Goal: Information Seeking & Learning: Learn about a topic

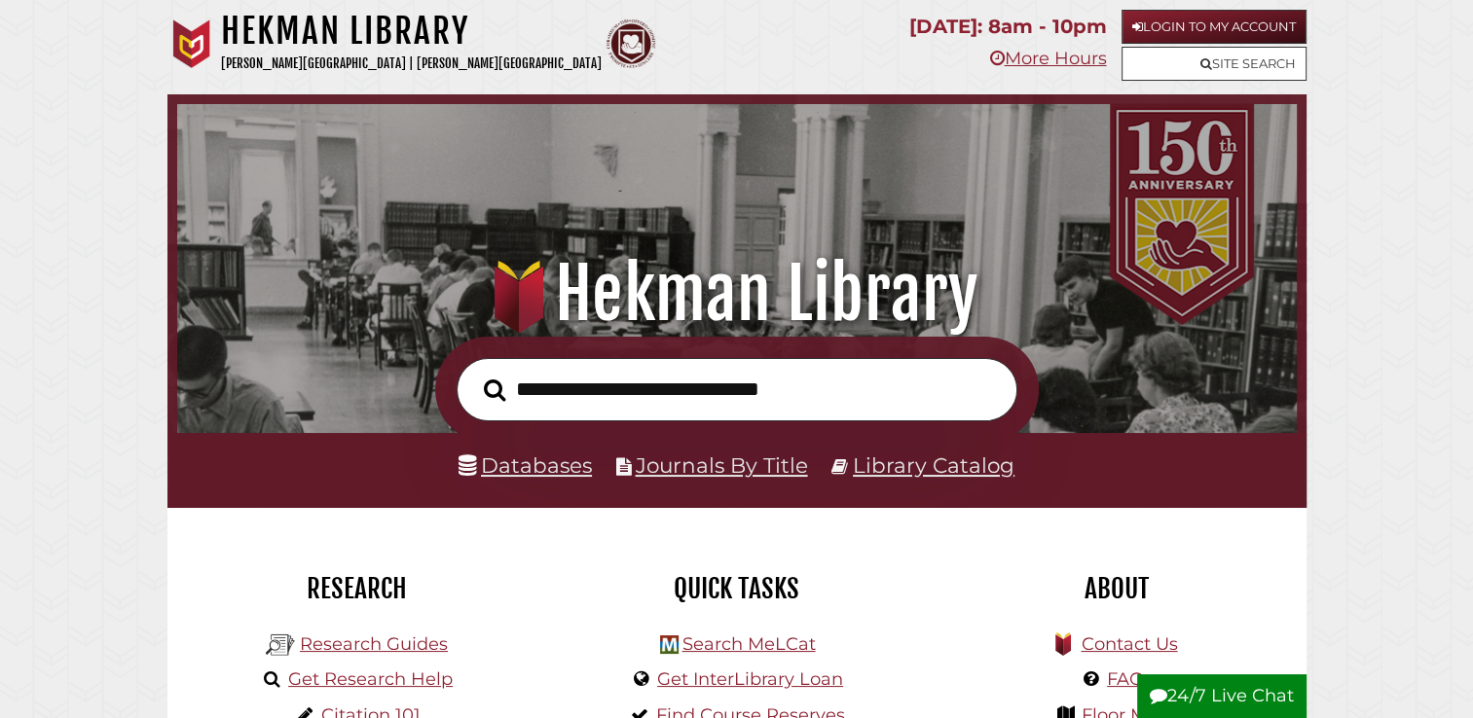
scroll to position [370, 1110]
click at [745, 387] on input "text" at bounding box center [736, 389] width 561 height 63
click at [565, 463] on link "Databases" at bounding box center [524, 465] width 133 height 25
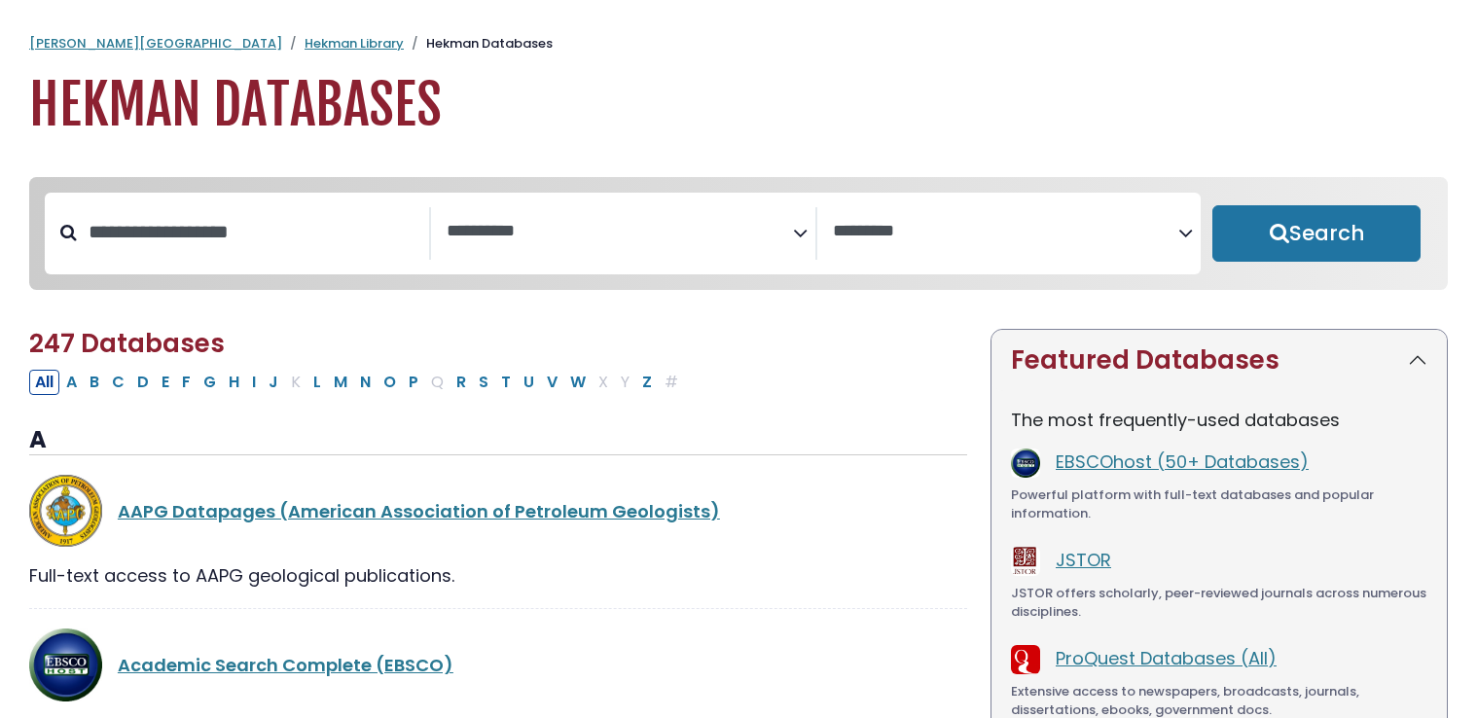
select select "Database Subject Filter"
select select "Database Vendors Filter"
click at [313, 240] on input "Search database by title or keyword" at bounding box center [253, 232] width 352 height 32
type input "********"
click at [1213, 205] on button "Search" at bounding box center [1317, 233] width 208 height 56
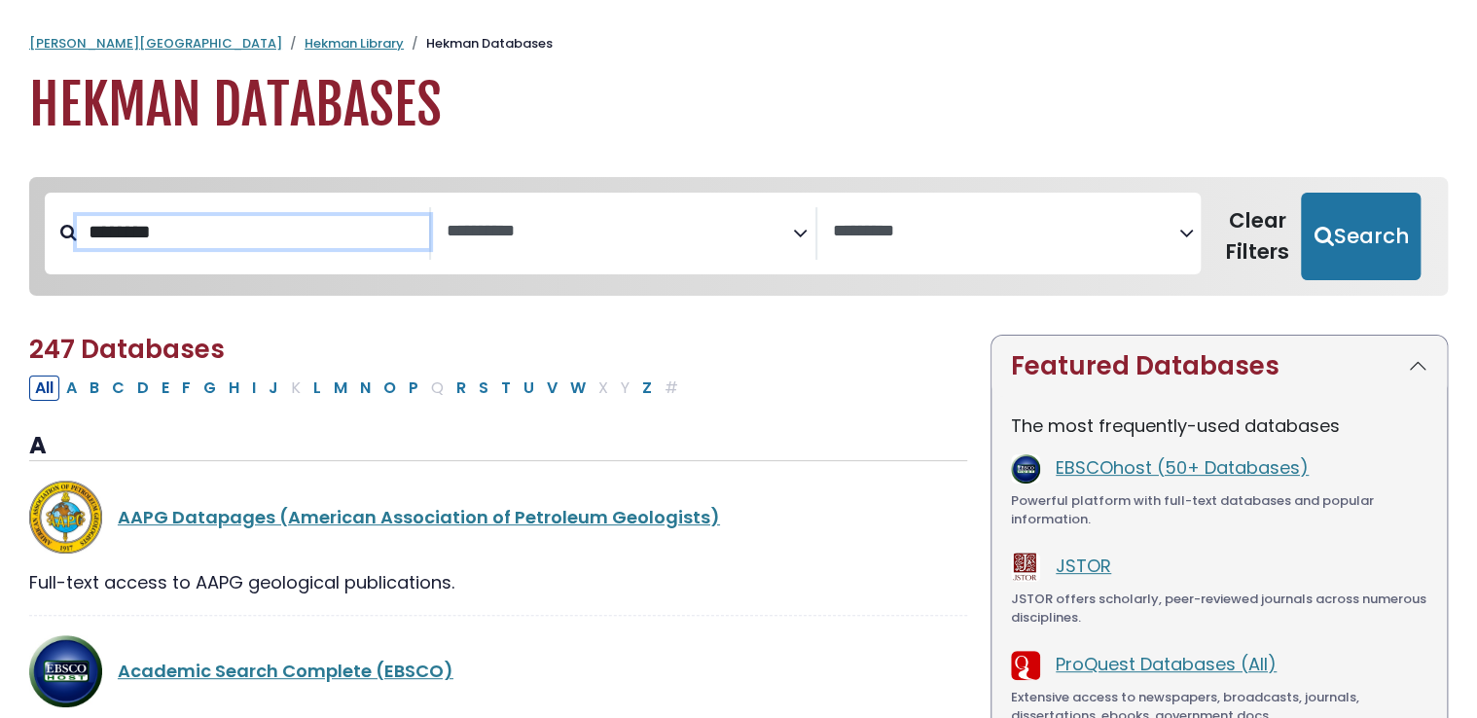
select select "Database Subject Filter"
select select "Database Vendors Filter"
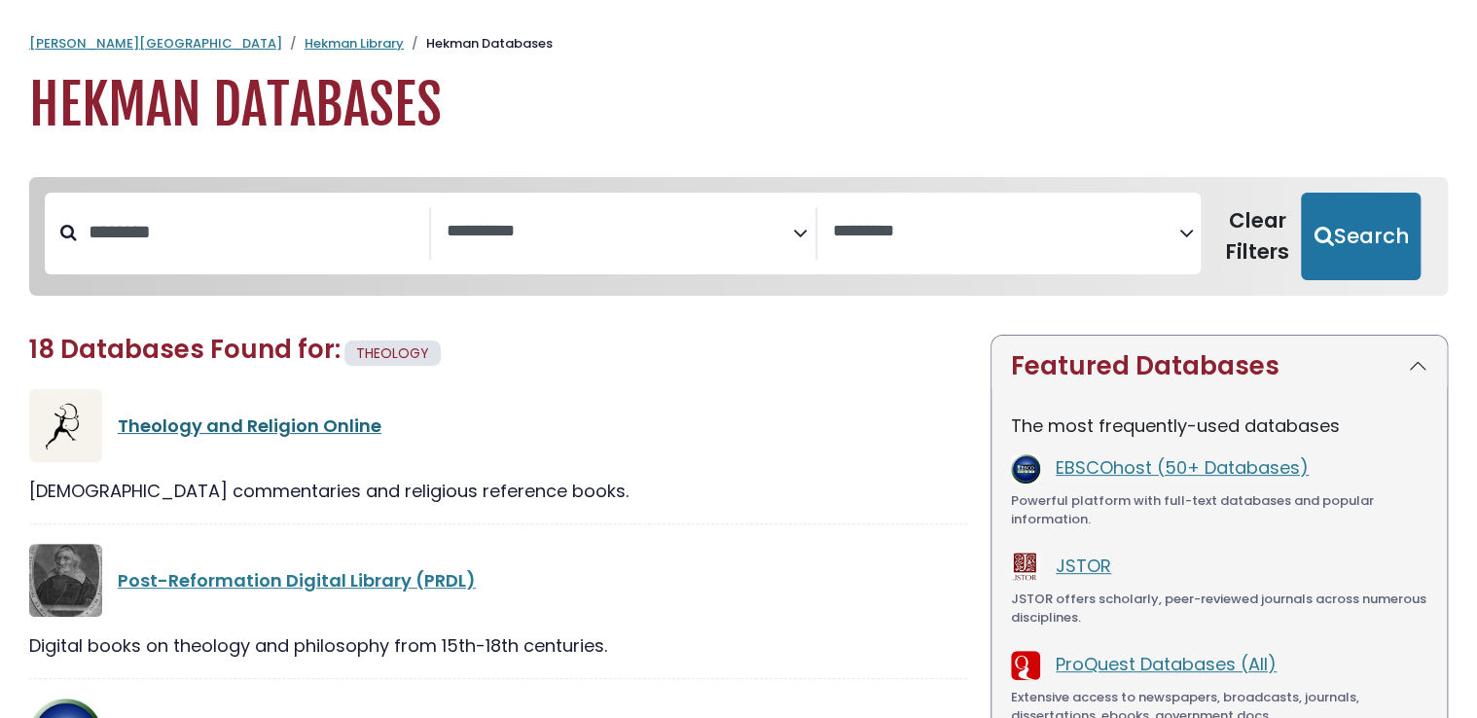
click at [279, 424] on link "Theology and Religion Online" at bounding box center [250, 426] width 264 height 24
